Goal: Obtain resource: Download file/media

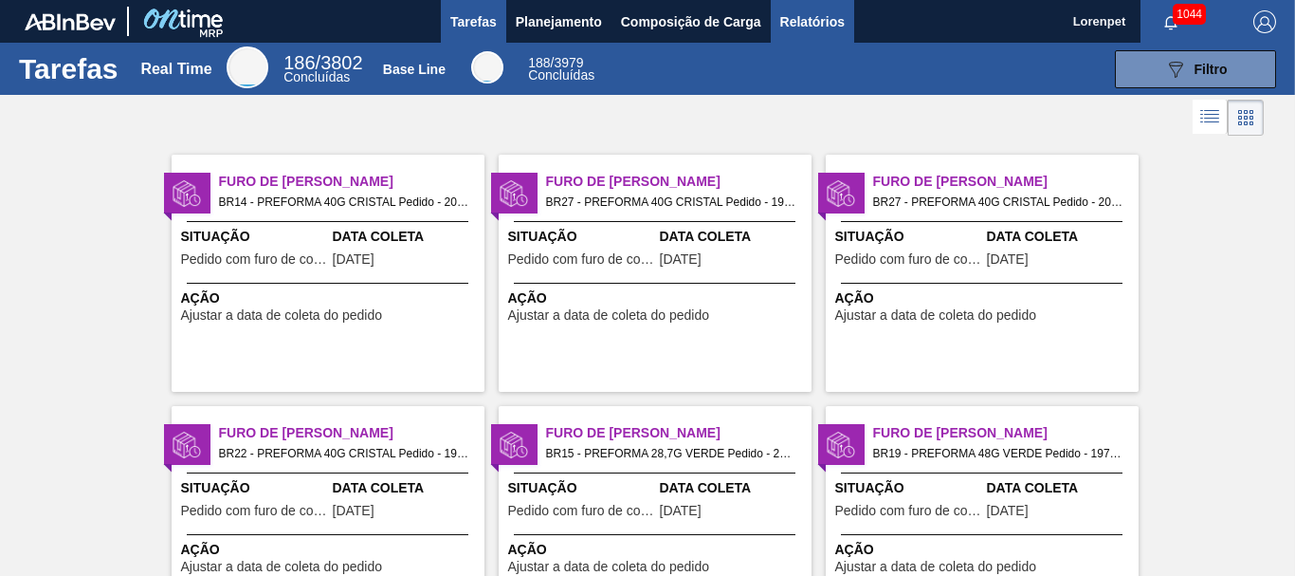
drag, startPoint x: 794, startPoint y: 24, endPoint x: 799, endPoint y: 33, distance: 11.1
click at [794, 24] on span "Relatórios" at bounding box center [812, 21] width 64 height 23
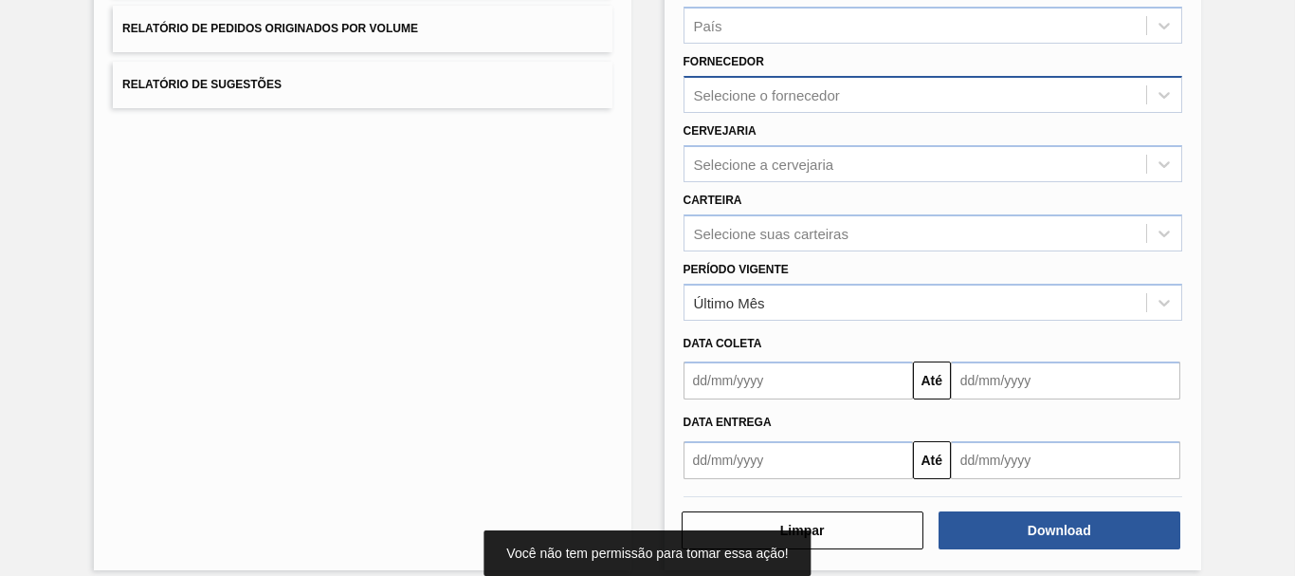
scroll to position [303, 0]
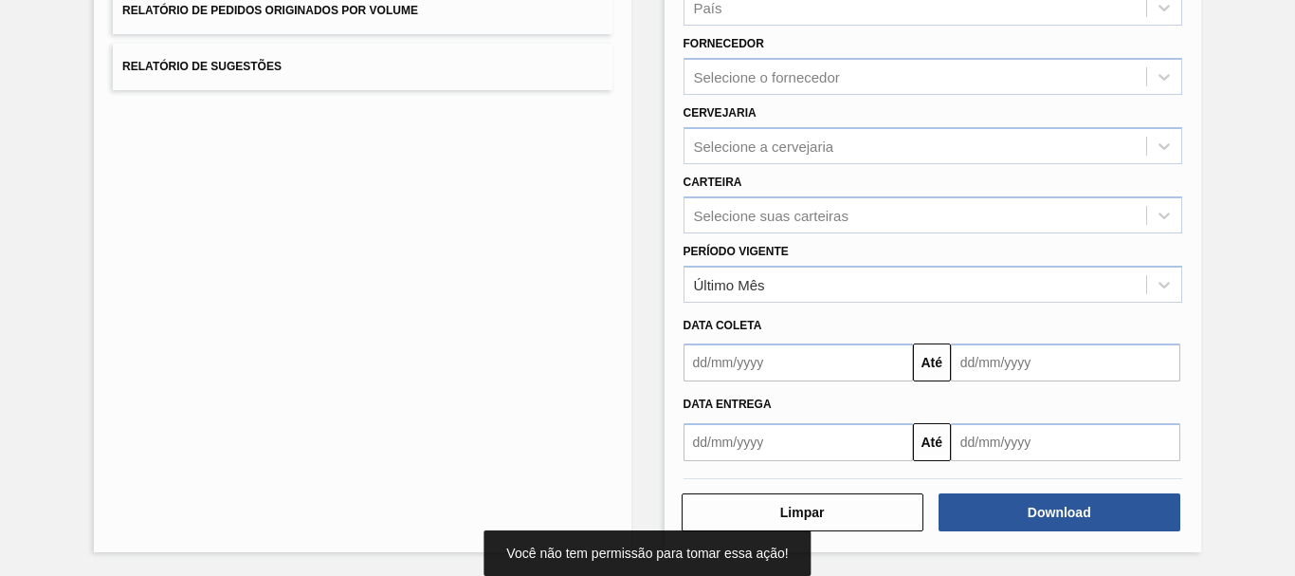
click at [797, 360] on input "text" at bounding box center [798, 362] width 229 height 38
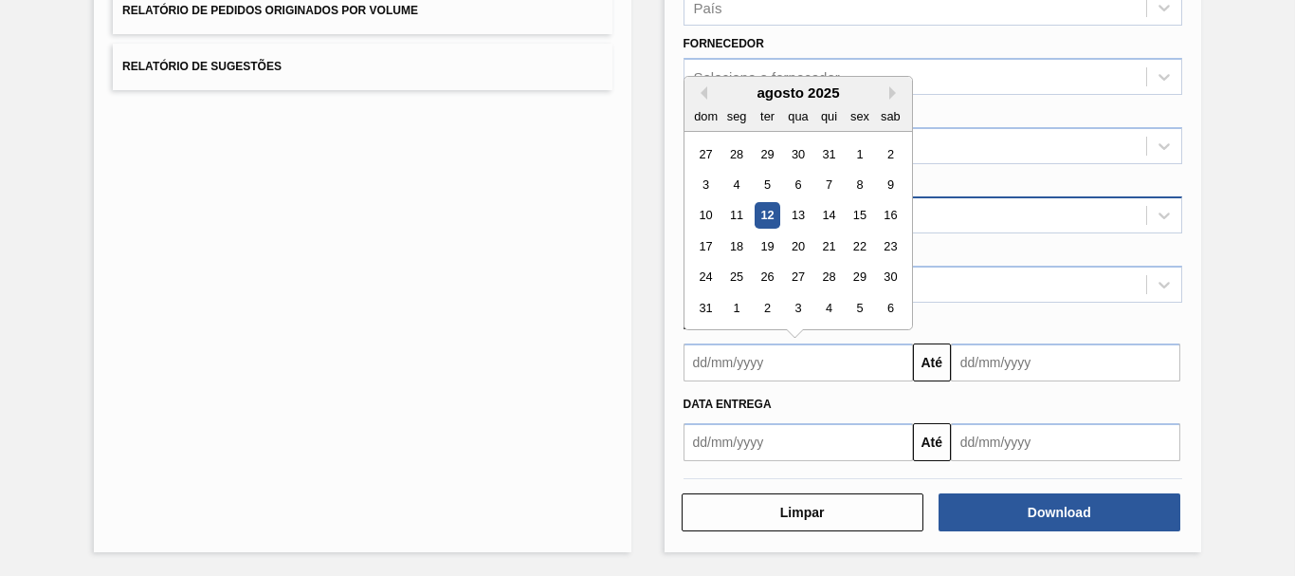
drag, startPoint x: 704, startPoint y: 154, endPoint x: 792, endPoint y: 219, distance: 109.8
click at [705, 154] on div "27" at bounding box center [706, 154] width 26 height 26
type input "[DATE]"
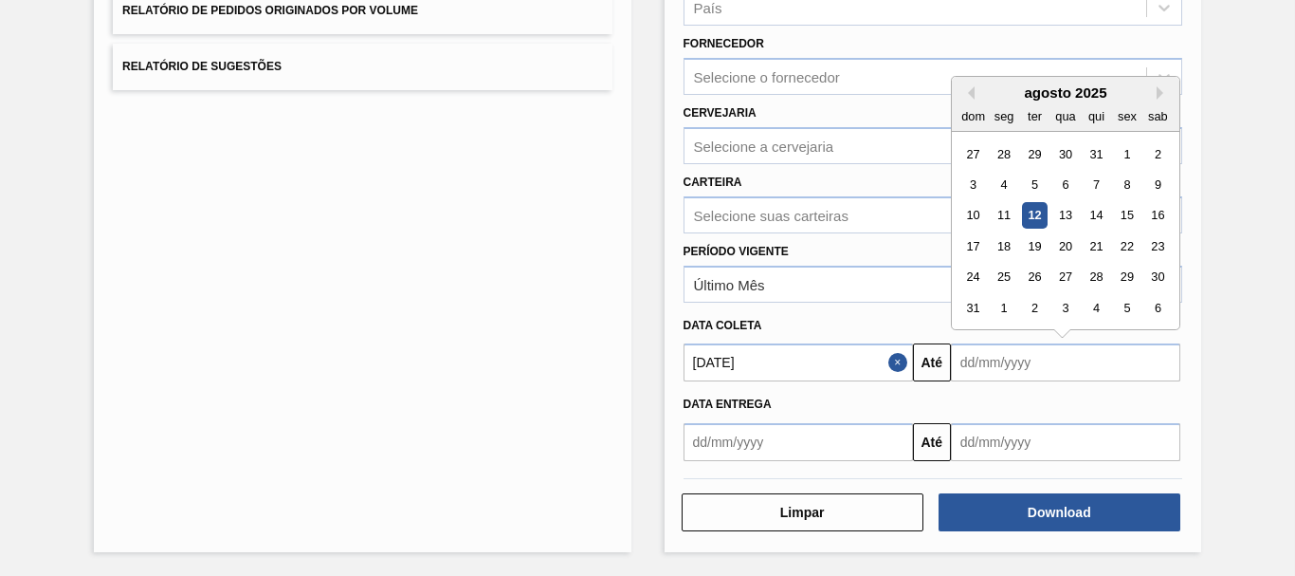
click at [1027, 367] on input "text" at bounding box center [1065, 362] width 229 height 38
click at [1158, 308] on div "6" at bounding box center [1159, 308] width 26 height 26
type input "[DATE]"
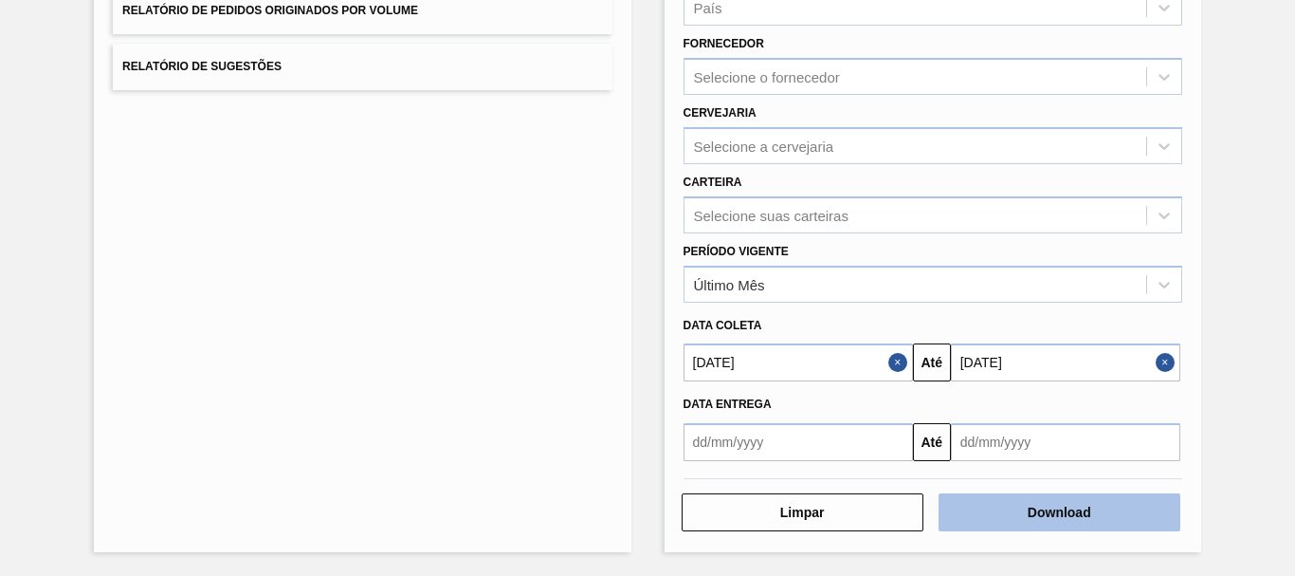
click at [1058, 518] on button "Download" at bounding box center [1060, 512] width 242 height 38
